Goal: Task Accomplishment & Management: Manage account settings

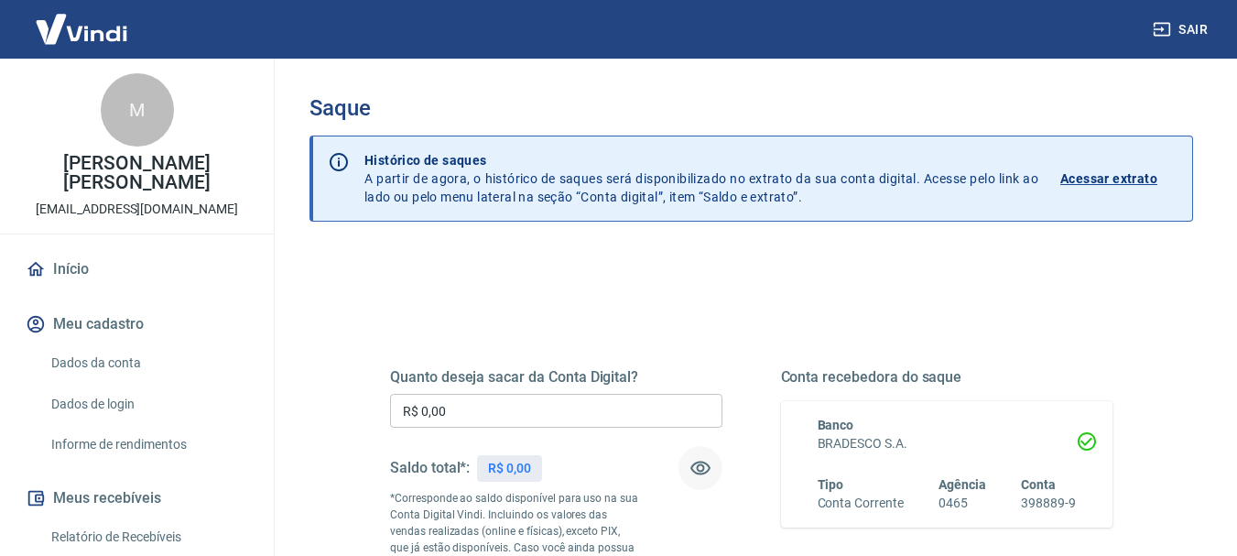
click at [700, 469] on icon "button" at bounding box center [700, 468] width 22 height 22
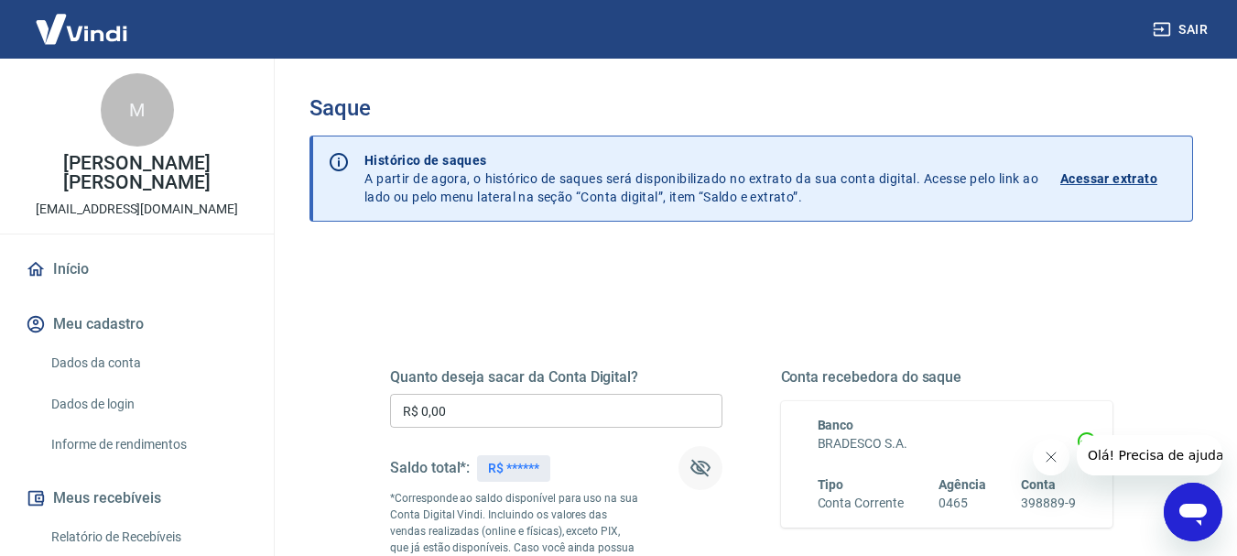
click at [521, 465] on p "R$ ******" at bounding box center [513, 468] width 51 height 19
click at [706, 469] on icon "button" at bounding box center [700, 468] width 22 height 22
